Goal: Task Accomplishment & Management: Use online tool/utility

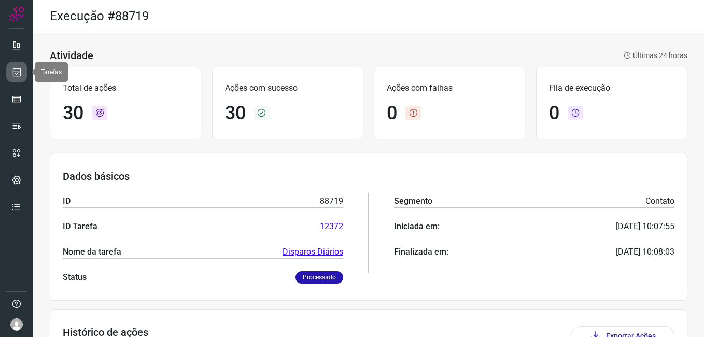
click at [19, 75] on icon at bounding box center [16, 72] width 11 height 10
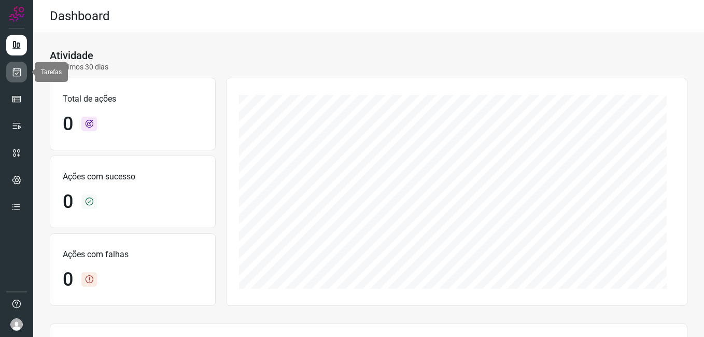
click at [8, 74] on link at bounding box center [16, 72] width 21 height 21
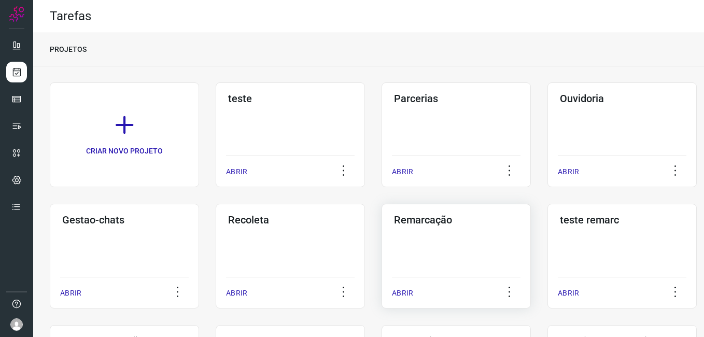
click at [448, 223] on h3 "Remarcação" at bounding box center [456, 220] width 124 height 12
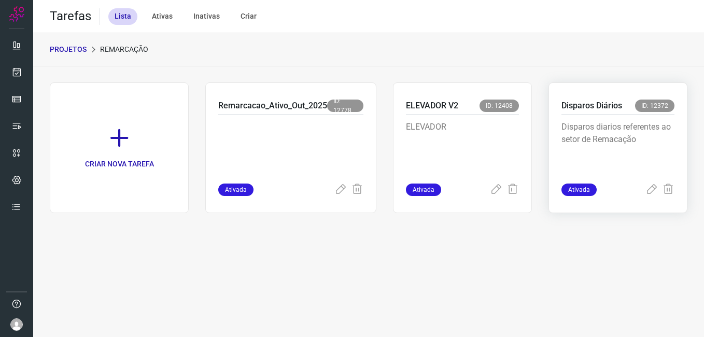
click at [604, 120] on div "Disparos diarios referentes ao setor de Remacação" at bounding box center [617, 149] width 113 height 69
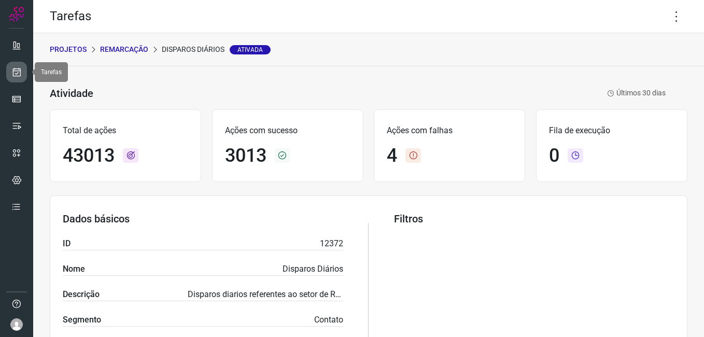
click at [12, 74] on icon at bounding box center [16, 72] width 11 height 10
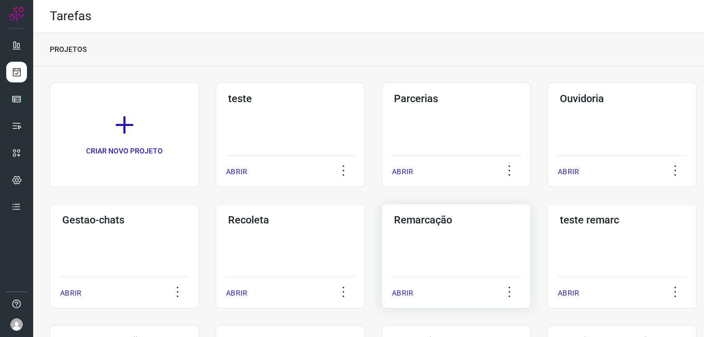
click at [439, 233] on div "Remarcação ABRIR" at bounding box center [456, 256] width 149 height 105
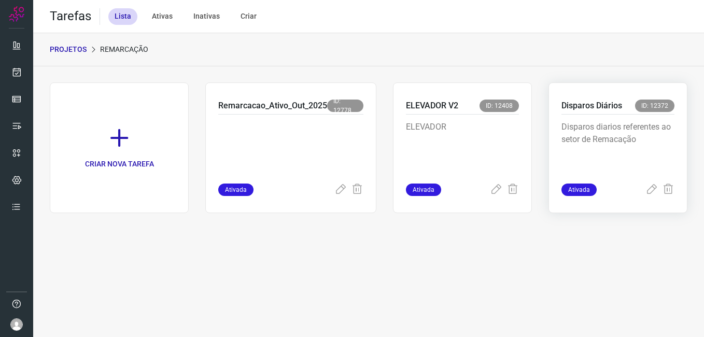
click at [678, 155] on div "Disparos Diários ID: 12372 Disparos diarios referentes ao setor de Remacação At…" at bounding box center [617, 147] width 139 height 131
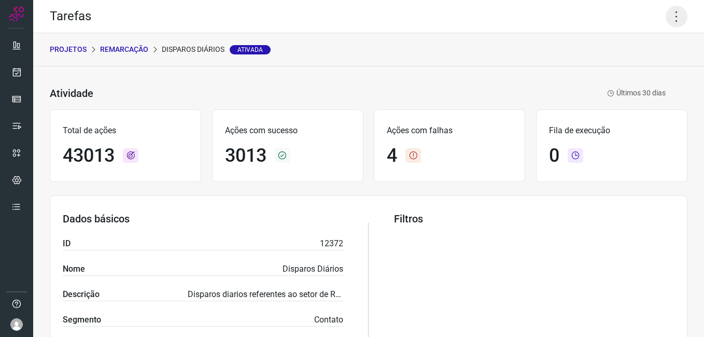
click at [673, 18] on icon at bounding box center [677, 17] width 22 height 22
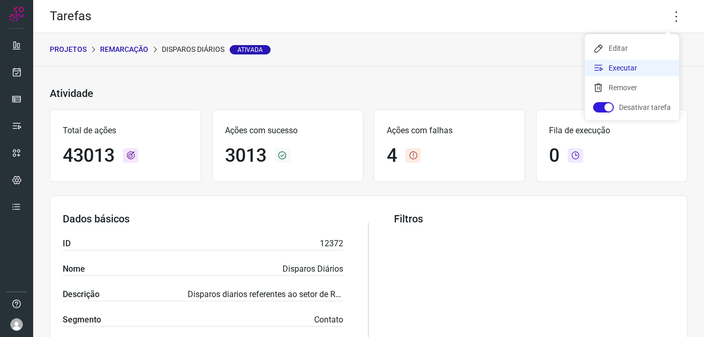
click at [634, 65] on li "Executar" at bounding box center [632, 68] width 94 height 17
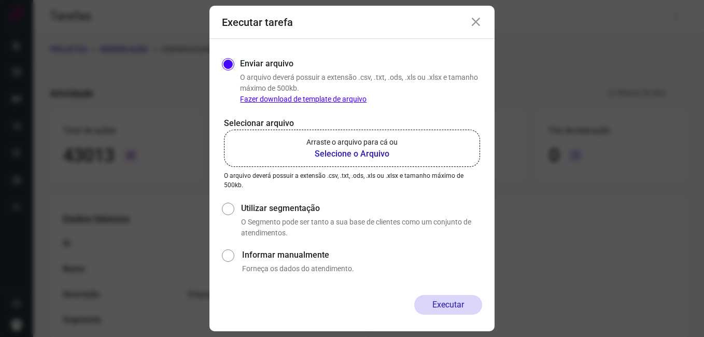
click at [379, 154] on b "Selecione o Arquivo" at bounding box center [351, 154] width 91 height 12
click at [0, 0] on input "Arraste o arquivo para cá ou Selecione o Arquivo" at bounding box center [0, 0] width 0 height 0
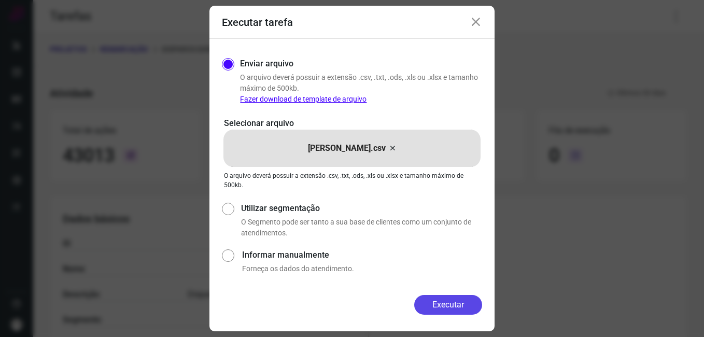
click at [441, 302] on button "Executar" at bounding box center [448, 305] width 68 height 20
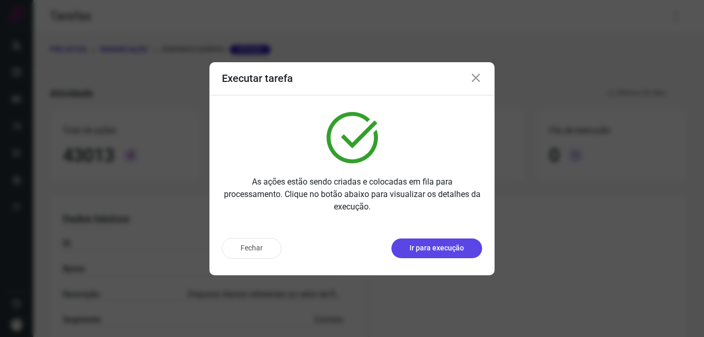
click at [437, 251] on p "Ir para execução" at bounding box center [437, 248] width 54 height 11
